Goal: Find specific page/section: Find specific page/section

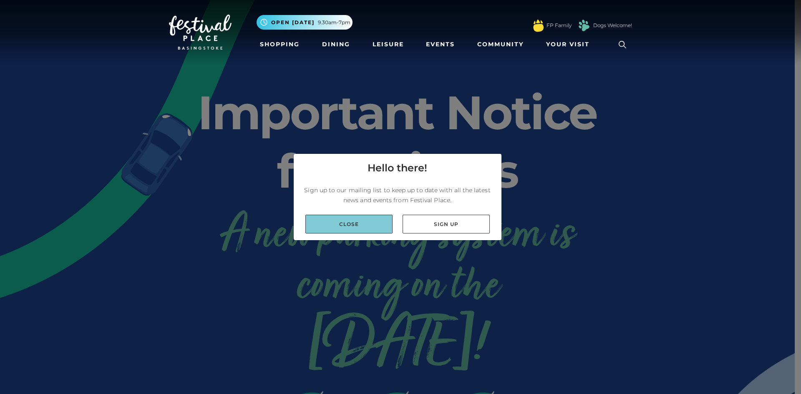
click at [352, 219] on link "Close" at bounding box center [348, 224] width 87 height 19
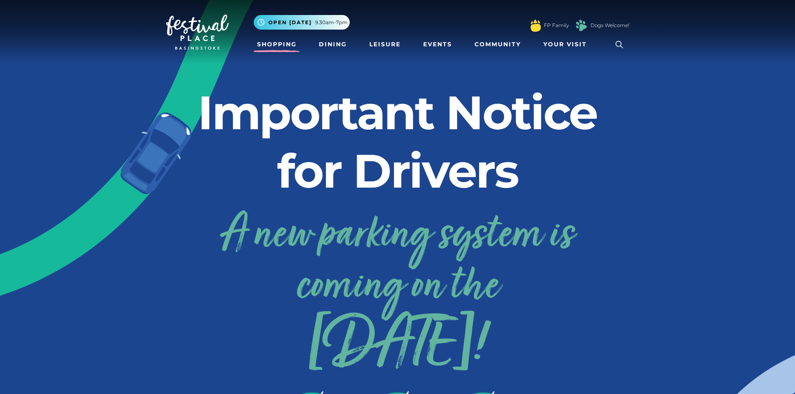
click at [281, 44] on link "Shopping" at bounding box center [277, 44] width 46 height 15
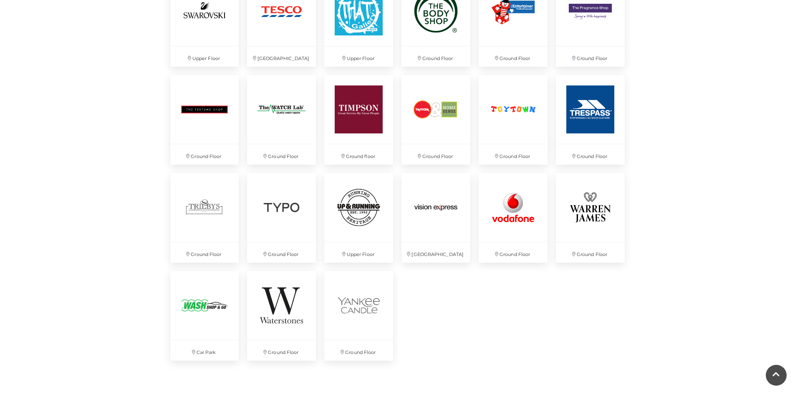
scroll to position [2127, 0]
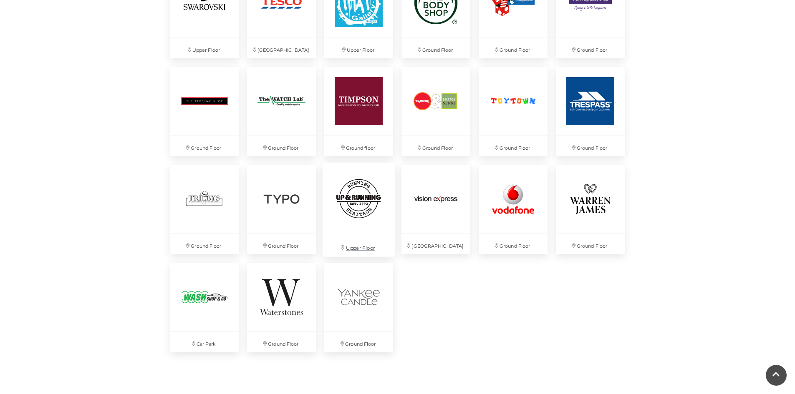
click at [355, 186] on img at bounding box center [358, 198] width 72 height 72
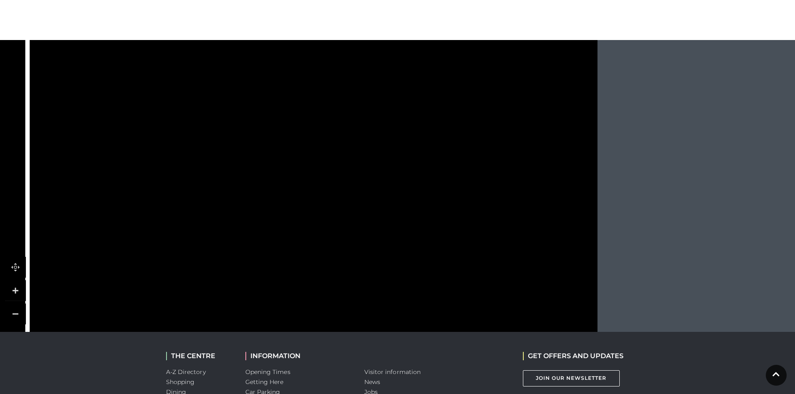
scroll to position [594, 0]
